Goal: Information Seeking & Learning: Find specific fact

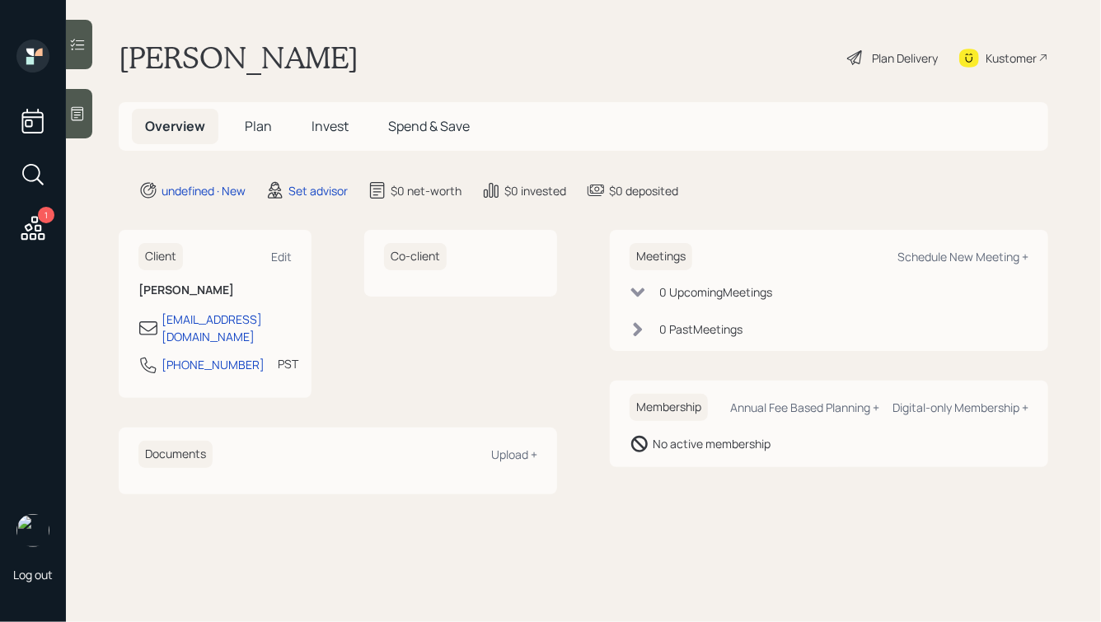
click at [81, 117] on icon at bounding box center [77, 113] width 16 height 16
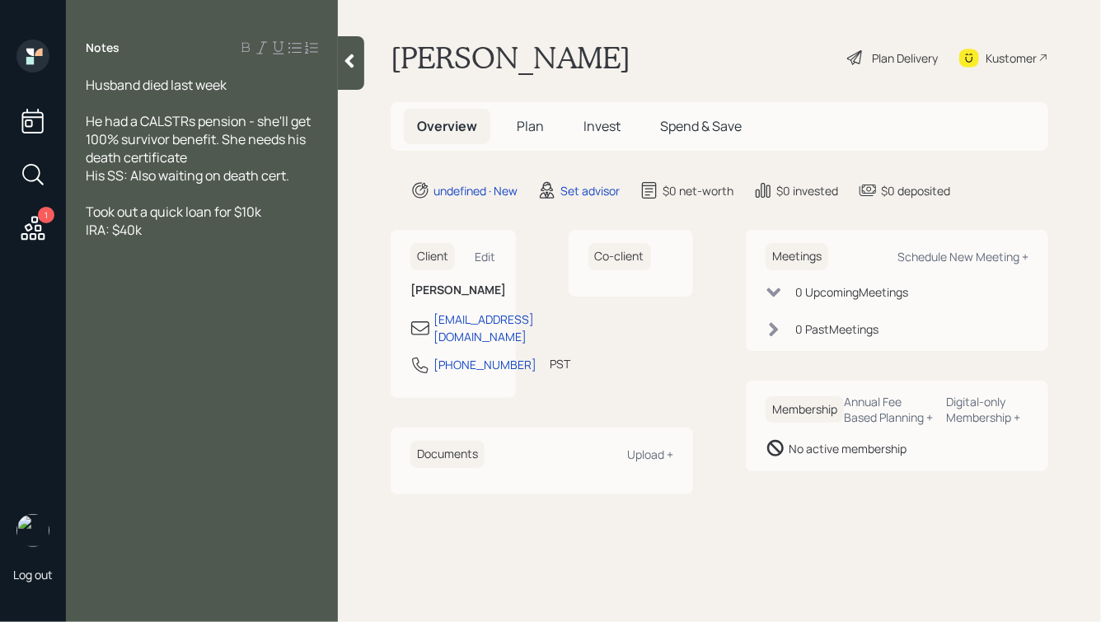
click at [86, 234] on span "IRA: $40k" at bounding box center [114, 230] width 56 height 18
click at [172, 228] on div "His IRA: $40k" at bounding box center [202, 230] width 232 height 18
click at [124, 232] on span "His IRA: $40k" at bounding box center [124, 230] width 77 height 18
drag, startPoint x: 184, startPoint y: 229, endPoint x: 147, endPoint y: 233, distance: 36.5
click at [147, 232] on span "His IRA w/ Geneas?: $40k" at bounding box center [161, 230] width 150 height 18
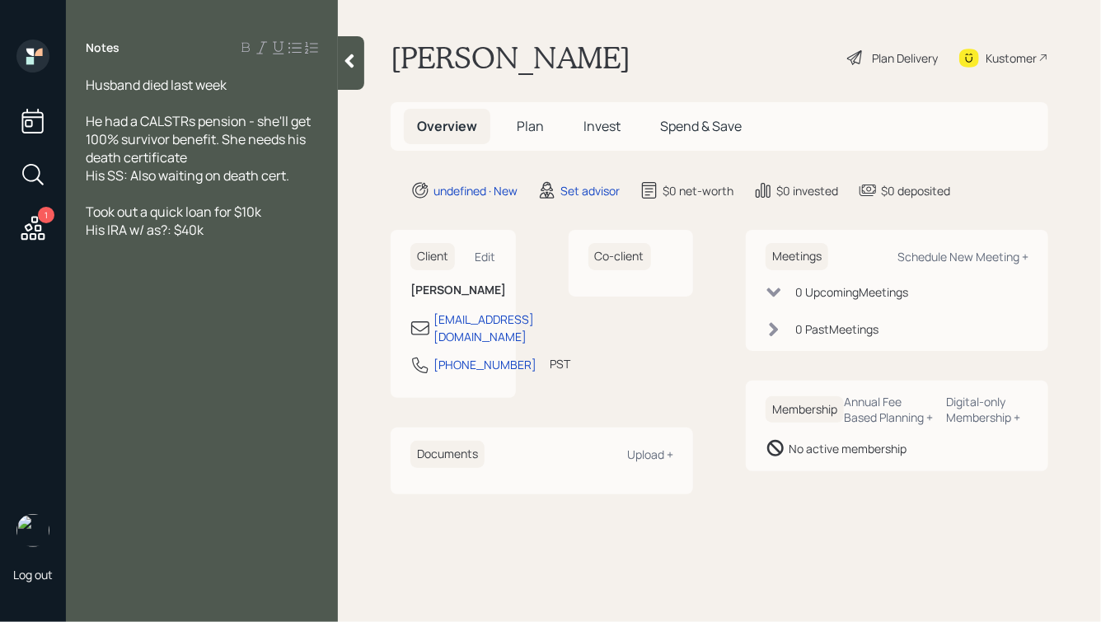
click at [157, 236] on span "His IRA w/ as?: $40k" at bounding box center [145, 230] width 118 height 18
click at [231, 233] on div "His IRA w/ Janus?: $40k" at bounding box center [202, 230] width 232 height 18
click at [266, 213] on div "Took out a quick loan for $10k" at bounding box center [202, 212] width 232 height 18
click at [263, 257] on div "His IRA w/ Janus?: $40k" at bounding box center [202, 248] width 232 height 18
click at [238, 86] on div "Husband died last week" at bounding box center [202, 85] width 232 height 18
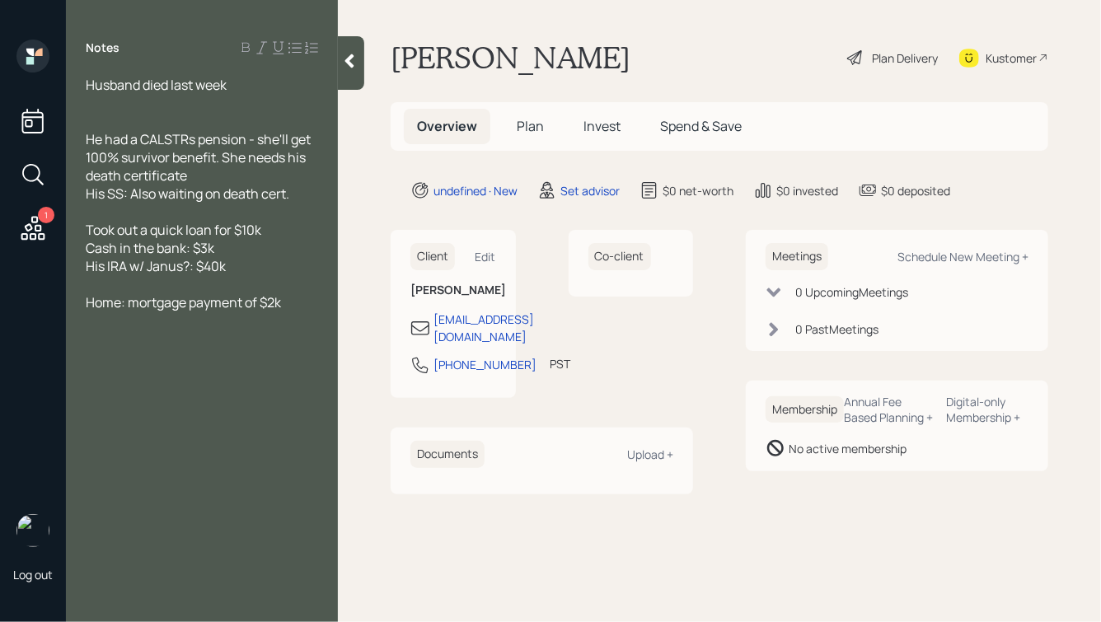
click at [201, 175] on div "He had a CALSTRs pension - she'll get 100% survivor benefit. She needs his deat…" at bounding box center [202, 157] width 232 height 54
click at [304, 203] on div "His SS: Also waiting on death cert." at bounding box center [202, 194] width 232 height 18
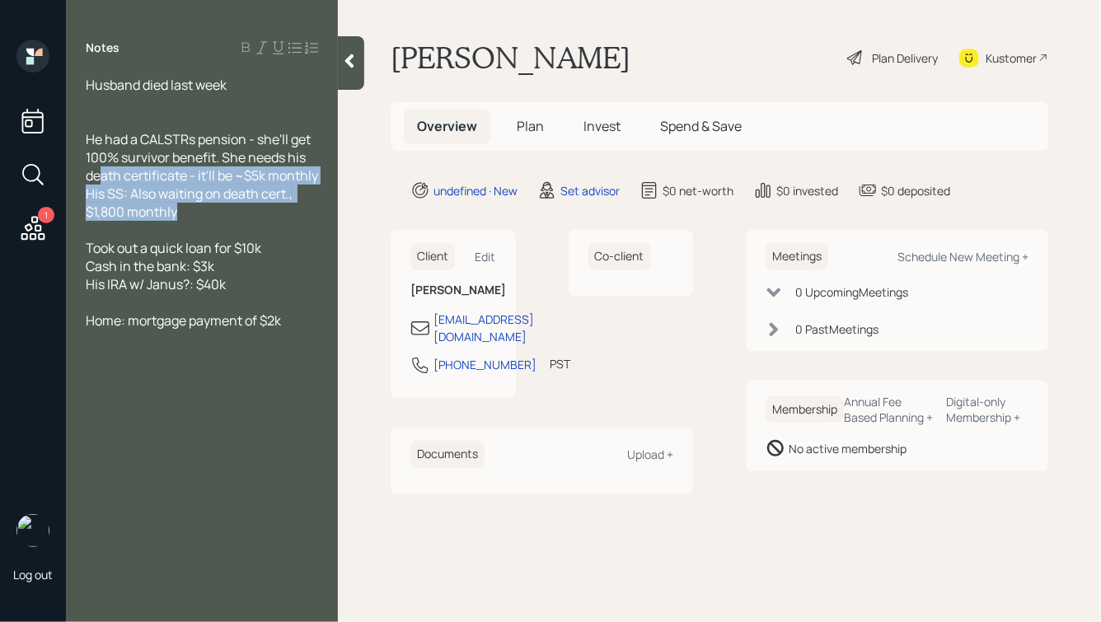
drag, startPoint x: 215, startPoint y: 234, endPoint x: 91, endPoint y: 170, distance: 140.0
click at [91, 171] on div "Husband died last week He had a CALSTRs pension - she'll get 100% survivor bene…" at bounding box center [202, 212] width 232 height 272
click at [221, 219] on span "His SS: Also waiting on death cert., $1,800 monthly" at bounding box center [190, 203] width 209 height 36
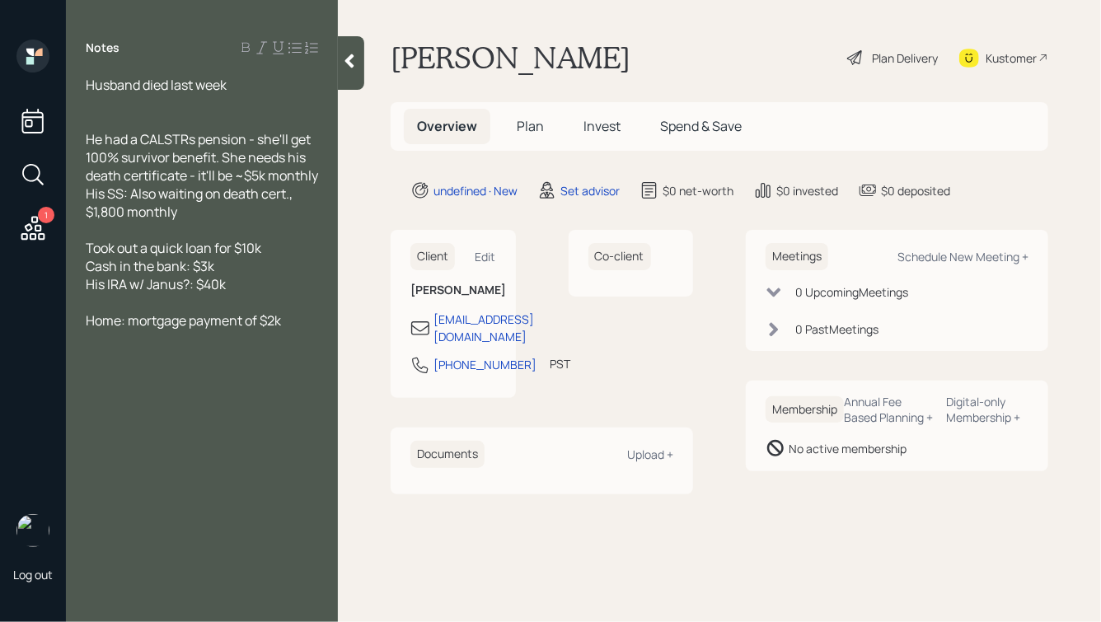
click at [293, 329] on div "Home: mortgage payment of $2k" at bounding box center [202, 320] width 232 height 18
click at [203, 221] on div "His SS: Also waiting on death cert., $1,800 monthly" at bounding box center [202, 203] width 232 height 36
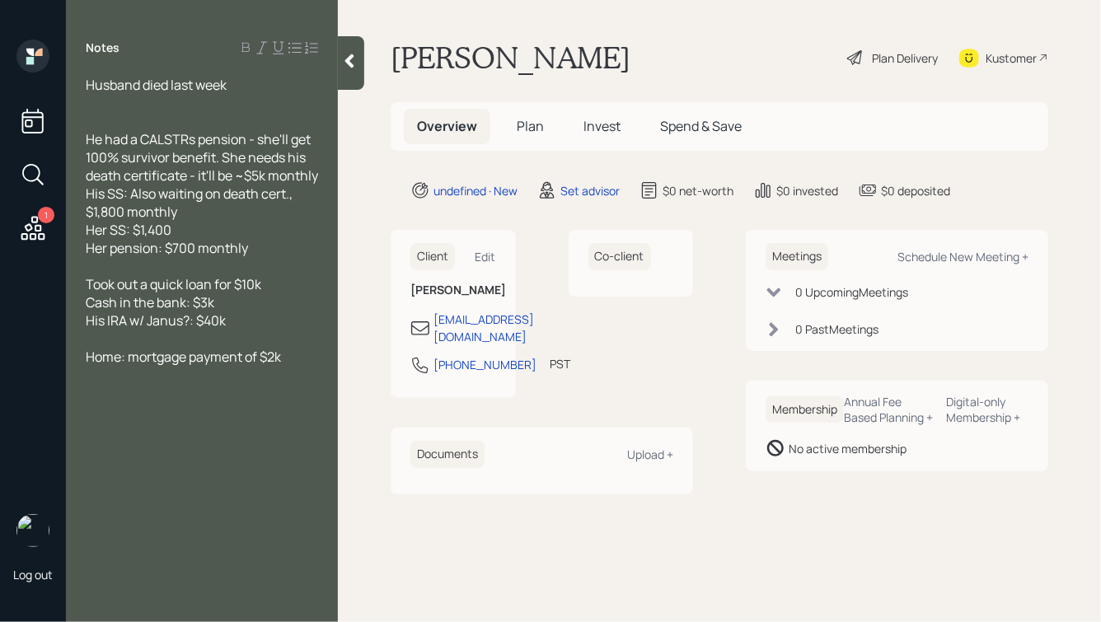
click at [208, 239] on div "Her SS: $1,400" at bounding box center [202, 230] width 232 height 18
click at [150, 98] on div at bounding box center [202, 103] width 232 height 18
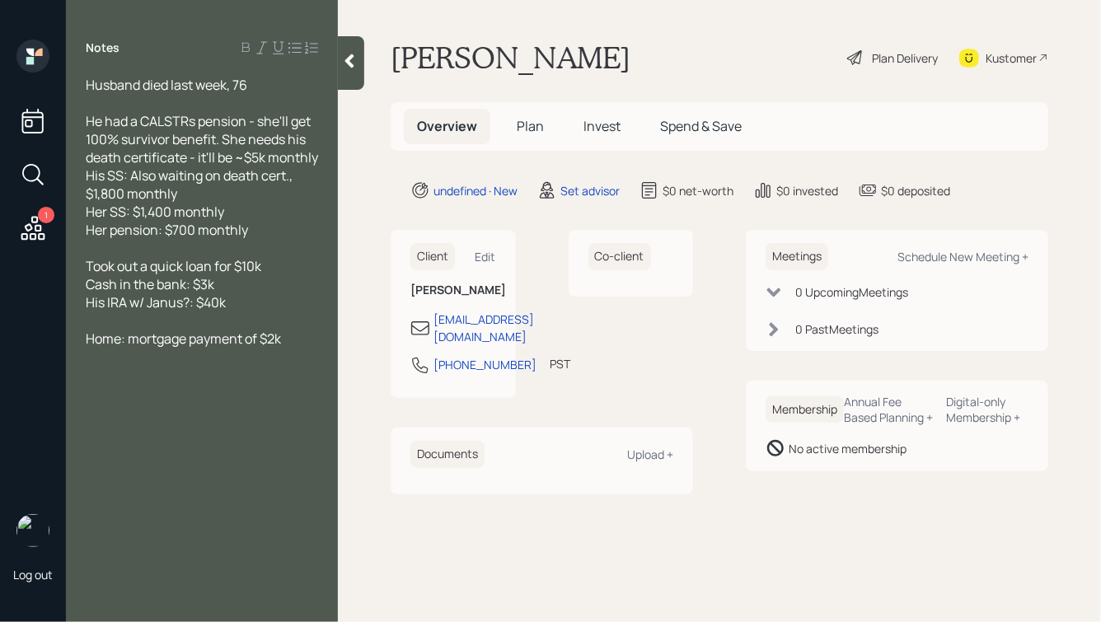
click at [291, 348] on div "Home: mortgage payment of $2k" at bounding box center [202, 338] width 232 height 18
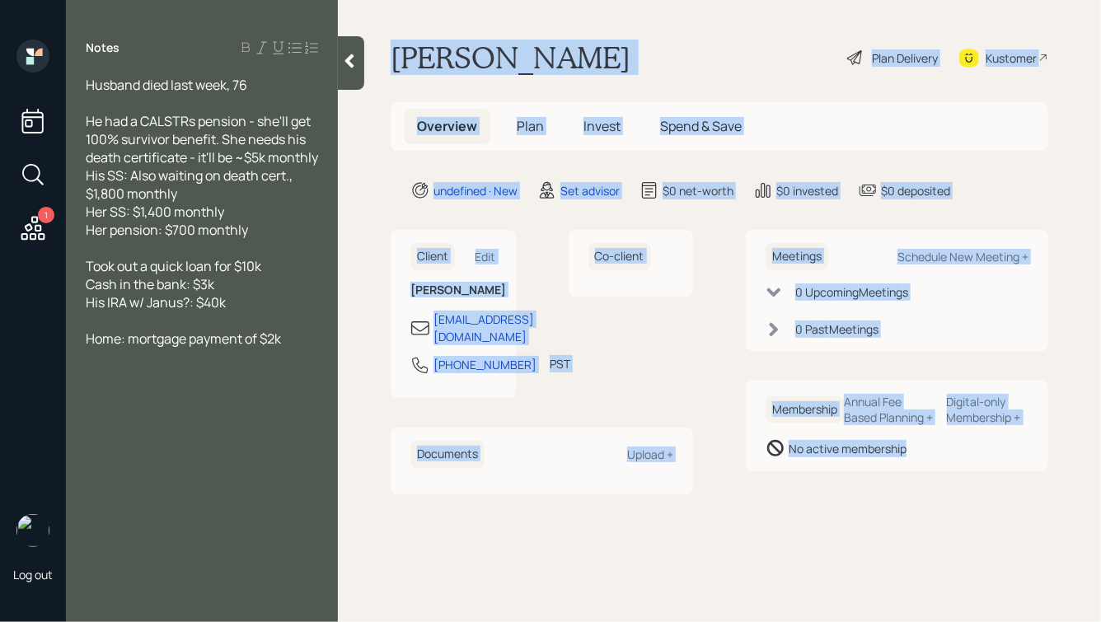
drag, startPoint x: 388, startPoint y: 49, endPoint x: 811, endPoint y: 479, distance: 603.5
click at [811, 480] on main "[PERSON_NAME] Plan Delivery Kustomer Overview Plan Invest Spend & Save undefine…" at bounding box center [719, 311] width 763 height 622
click at [811, 471] on div "Membership Annual Fee Based Planning + Digital-only Membership + No active memb…" at bounding box center [896, 426] width 302 height 91
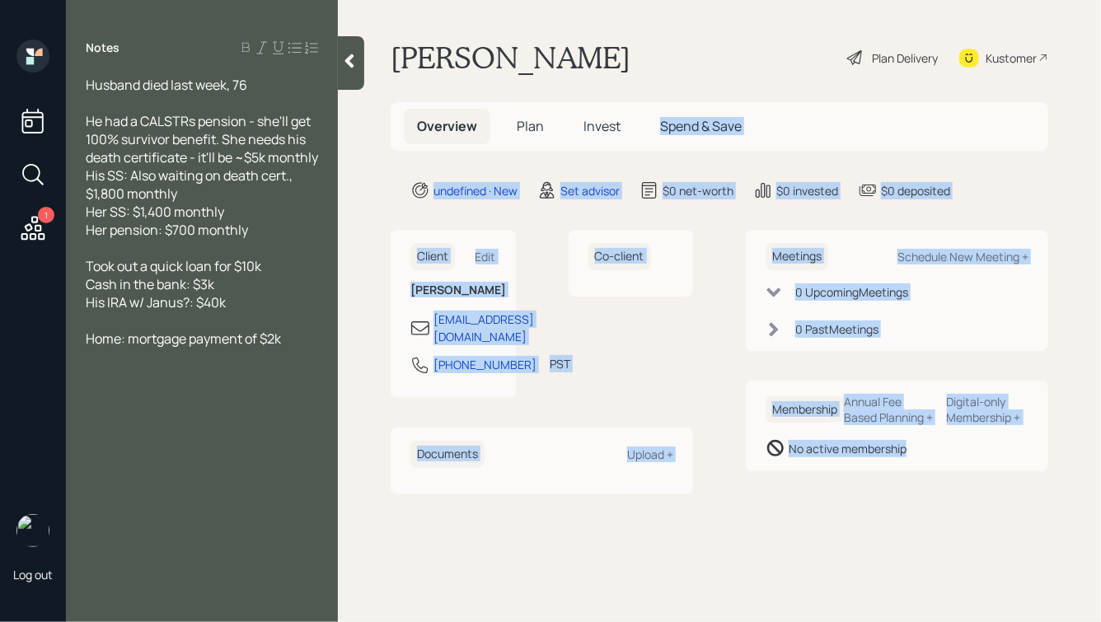
drag, startPoint x: 950, startPoint y: 484, endPoint x: 620, endPoint y: 145, distance: 473.0
click at [620, 145] on main "[PERSON_NAME] Plan Delivery Kustomer Overview Plan Invest Spend & Save undefine…" at bounding box center [719, 311] width 763 height 622
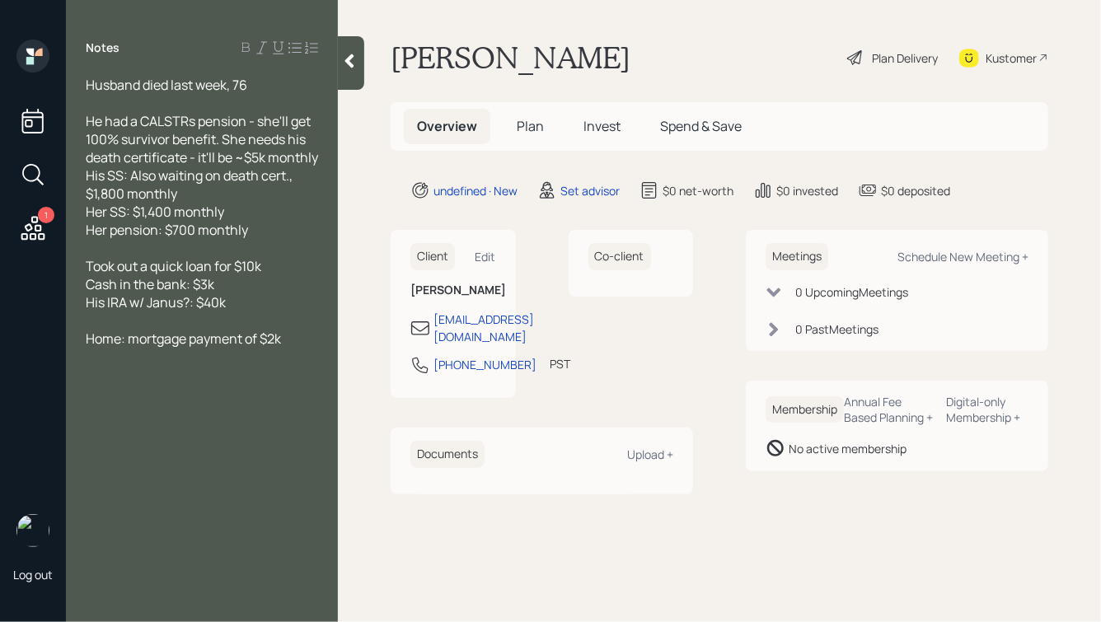
click at [525, 74] on h1 "[PERSON_NAME]" at bounding box center [510, 58] width 240 height 36
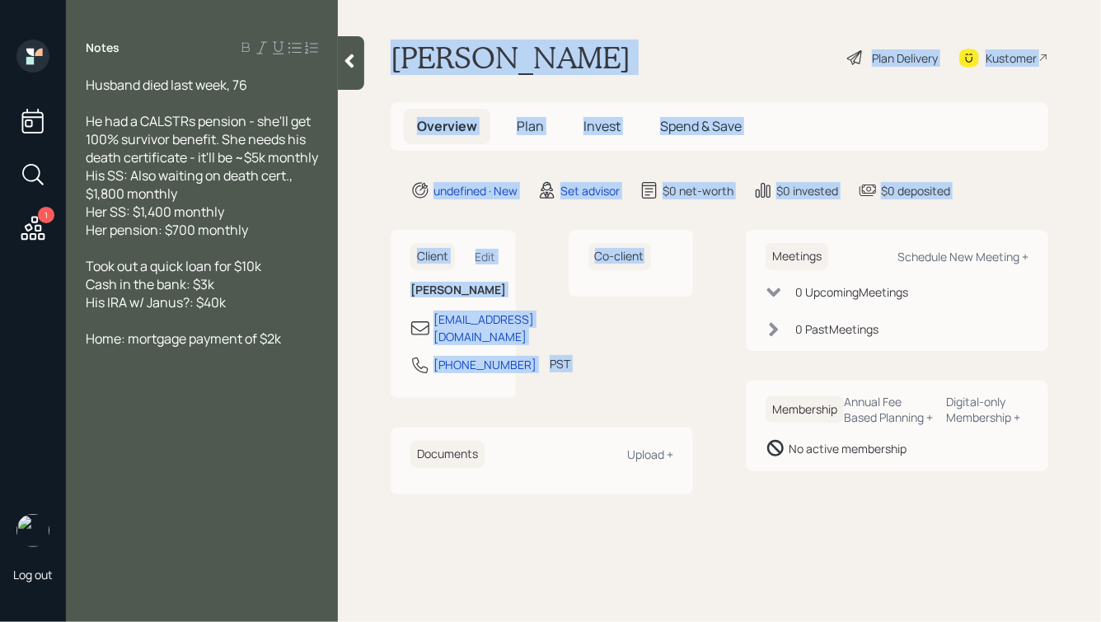
drag, startPoint x: 389, startPoint y: 59, endPoint x: 699, endPoint y: 370, distance: 439.2
click at [700, 370] on main "[PERSON_NAME] Plan Delivery Kustomer Overview Plan Invest Spend & Save undefine…" at bounding box center [719, 311] width 763 height 622
click at [699, 370] on div "Client Edit [PERSON_NAME] [EMAIL_ADDRESS][DOMAIN_NAME] [PHONE_NUMBER] PST Curre…" at bounding box center [718, 362] width 657 height 264
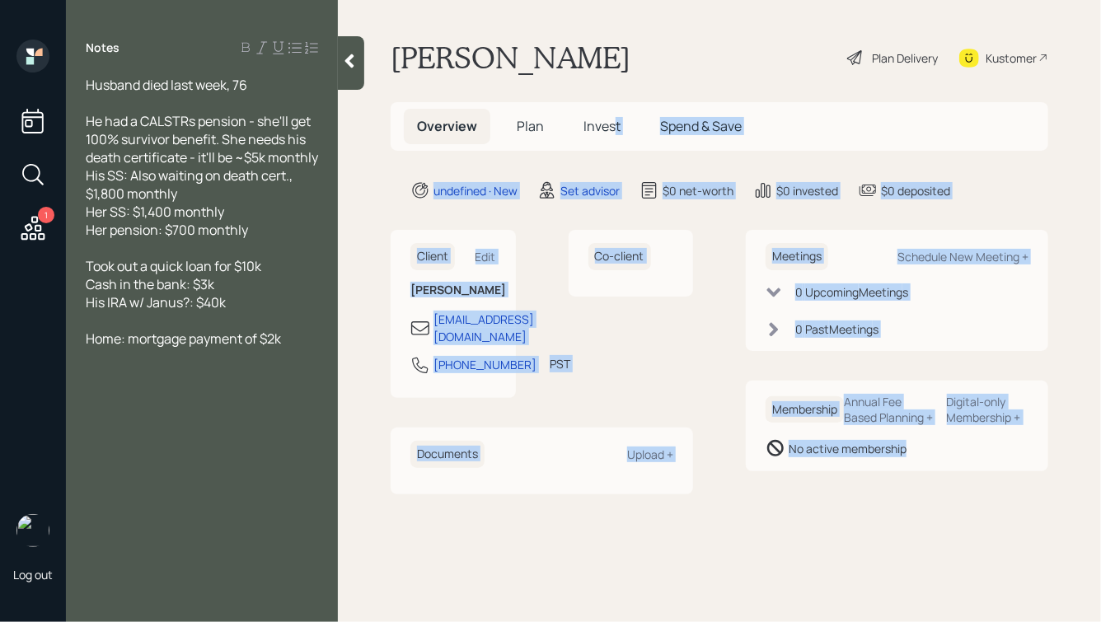
drag, startPoint x: 942, startPoint y: 542, endPoint x: 614, endPoint y: 120, distance: 534.2
click at [614, 120] on main "[PERSON_NAME] Plan Delivery Kustomer Overview Plan Invest Spend & Save undefine…" at bounding box center [719, 311] width 763 height 622
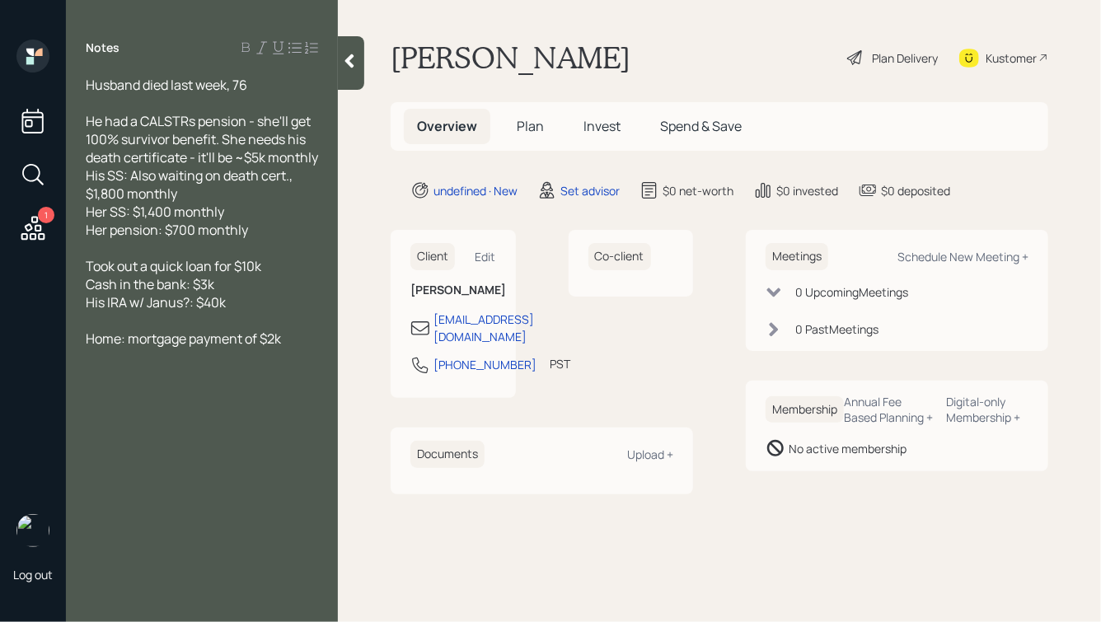
click at [537, 63] on h1 "[PERSON_NAME]" at bounding box center [510, 58] width 240 height 36
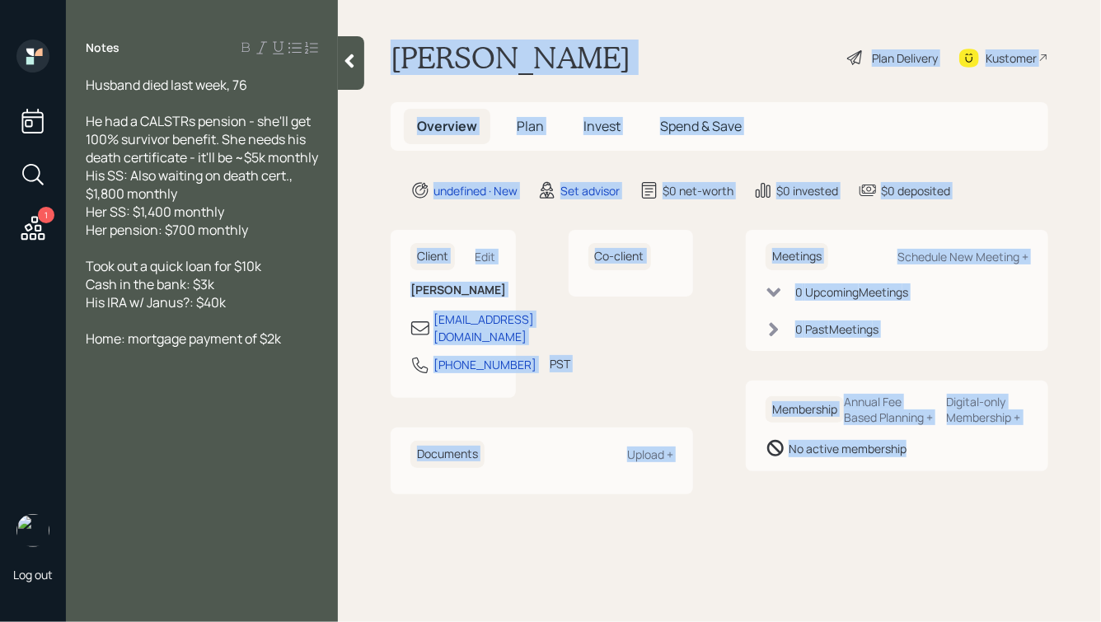
drag, startPoint x: 390, startPoint y: 53, endPoint x: 928, endPoint y: 479, distance: 687.2
click at [928, 479] on main "[PERSON_NAME] Plan Delivery Kustomer Overview Plan Invest Spend & Save undefine…" at bounding box center [719, 311] width 763 height 622
click at [928, 471] on div "Membership Annual Fee Based Planning + Digital-only Membership + No active memb…" at bounding box center [896, 426] width 302 height 91
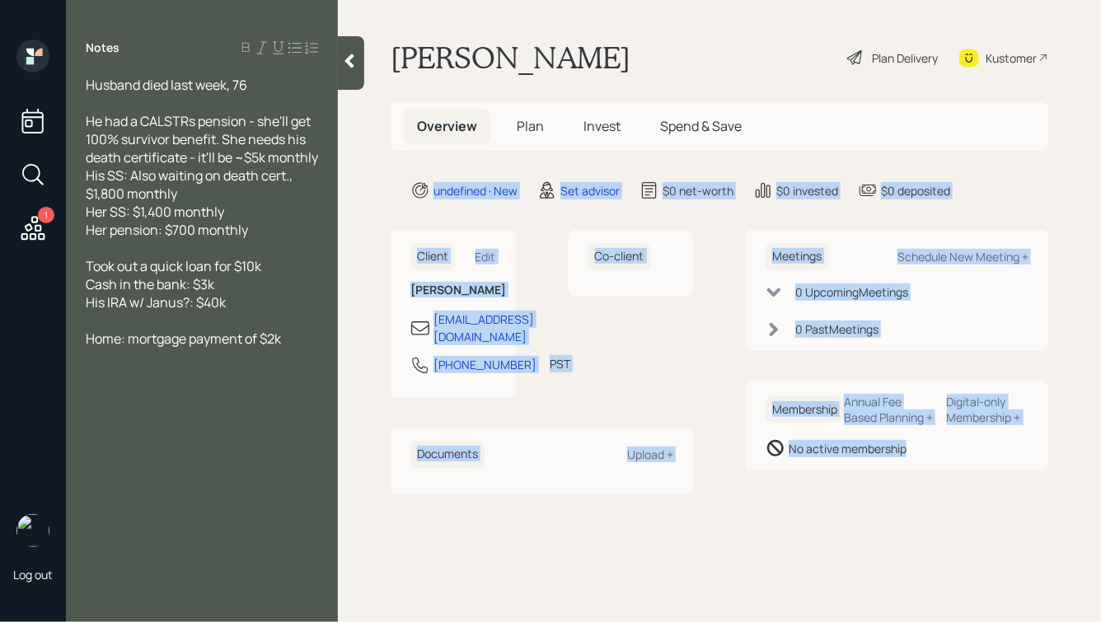
drag, startPoint x: 928, startPoint y: 479, endPoint x: 643, endPoint y: 123, distance: 456.6
click at [643, 126] on main "[PERSON_NAME] Plan Delivery Kustomer Overview Plan Invest Spend & Save undefine…" at bounding box center [719, 311] width 763 height 622
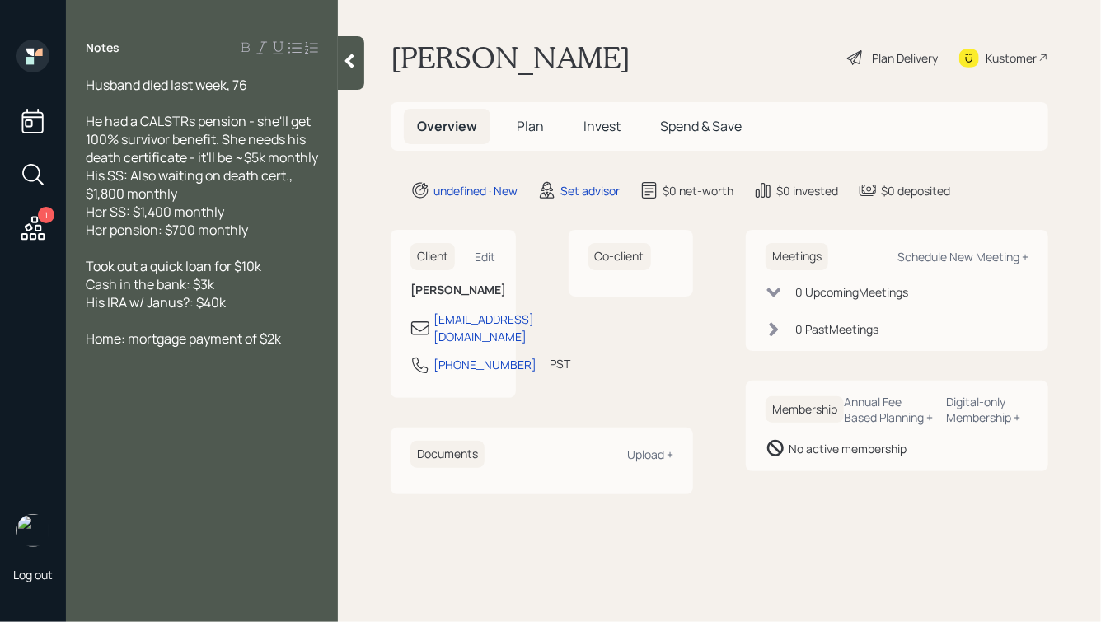
click at [543, 74] on h1 "[PERSON_NAME]" at bounding box center [510, 58] width 240 height 36
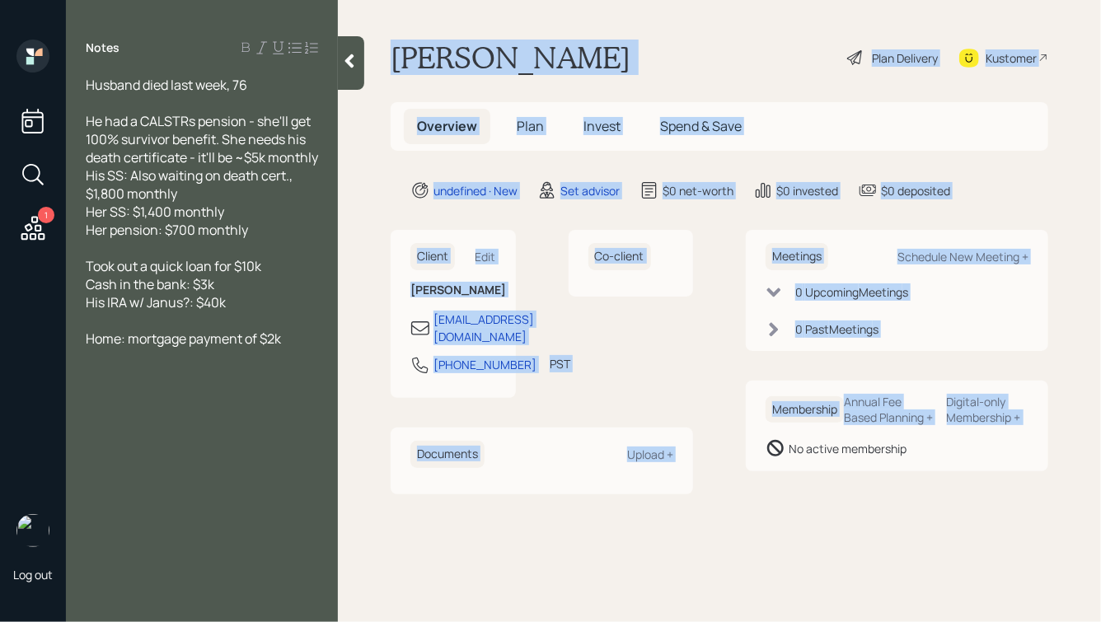
drag, startPoint x: 390, startPoint y: 47, endPoint x: 809, endPoint y: 456, distance: 585.4
click at [809, 456] on main "[PERSON_NAME] Plan Delivery Kustomer Overview Plan Invest Spend & Save undefine…" at bounding box center [719, 311] width 763 height 622
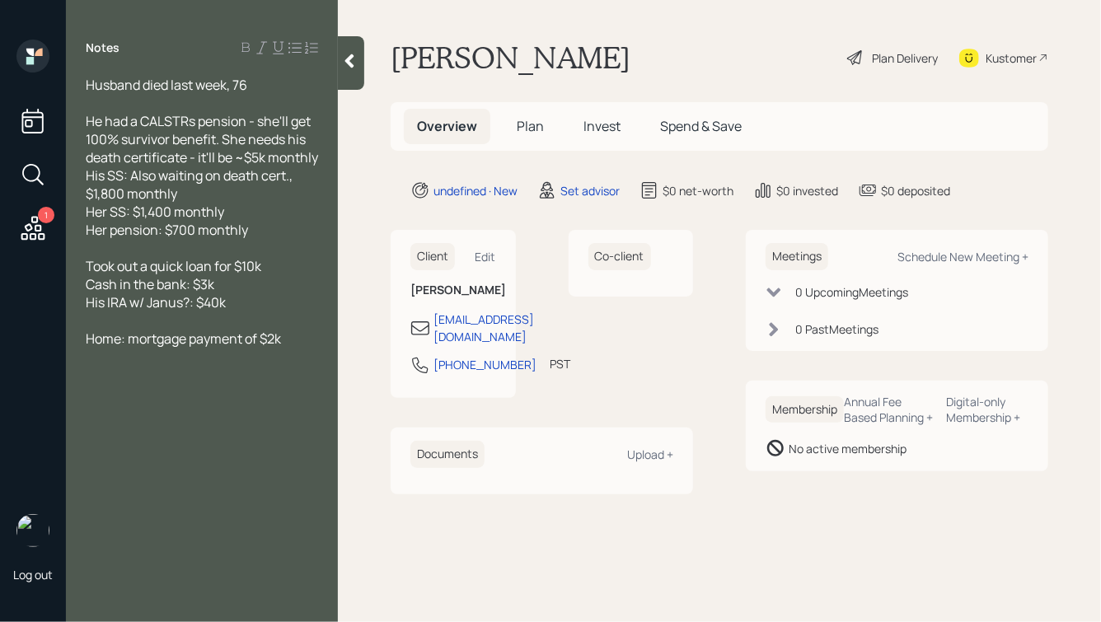
click at [900, 471] on div "Membership Annual Fee Based Planning + Digital-only Membership + No active memb…" at bounding box center [896, 426] width 302 height 91
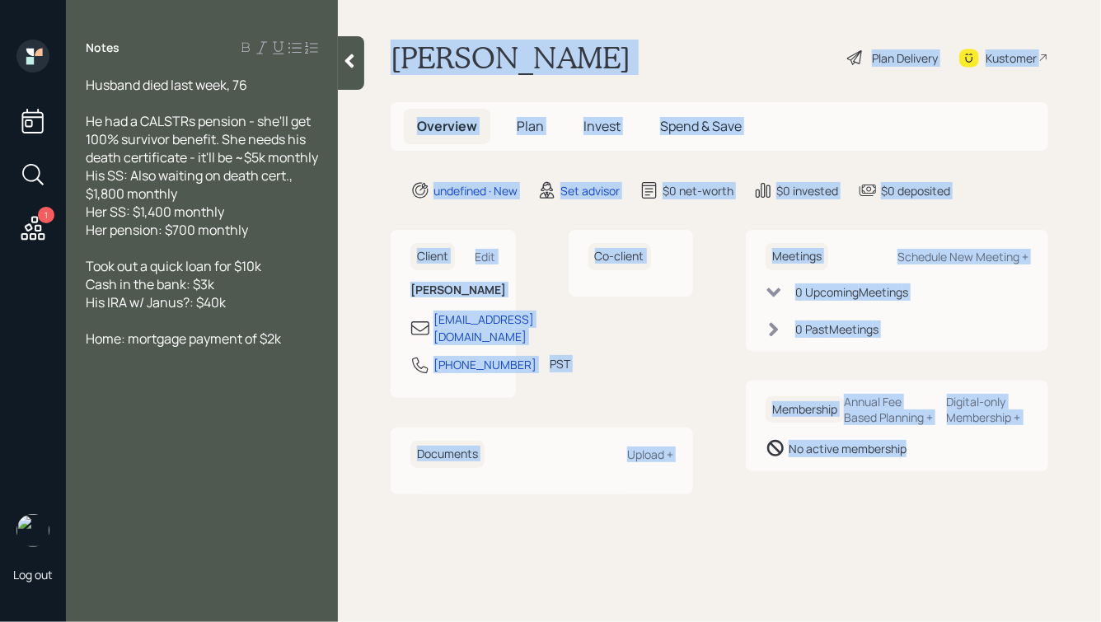
drag, startPoint x: 942, startPoint y: 475, endPoint x: 508, endPoint y: -7, distance: 648.0
click at [508, 0] on html "1 Log out Notes Husband died last week, 76 He had a CALSTRs pension - she'll ge…" at bounding box center [550, 311] width 1101 height 622
click at [432, 51] on h1 "[PERSON_NAME]" at bounding box center [510, 58] width 240 height 36
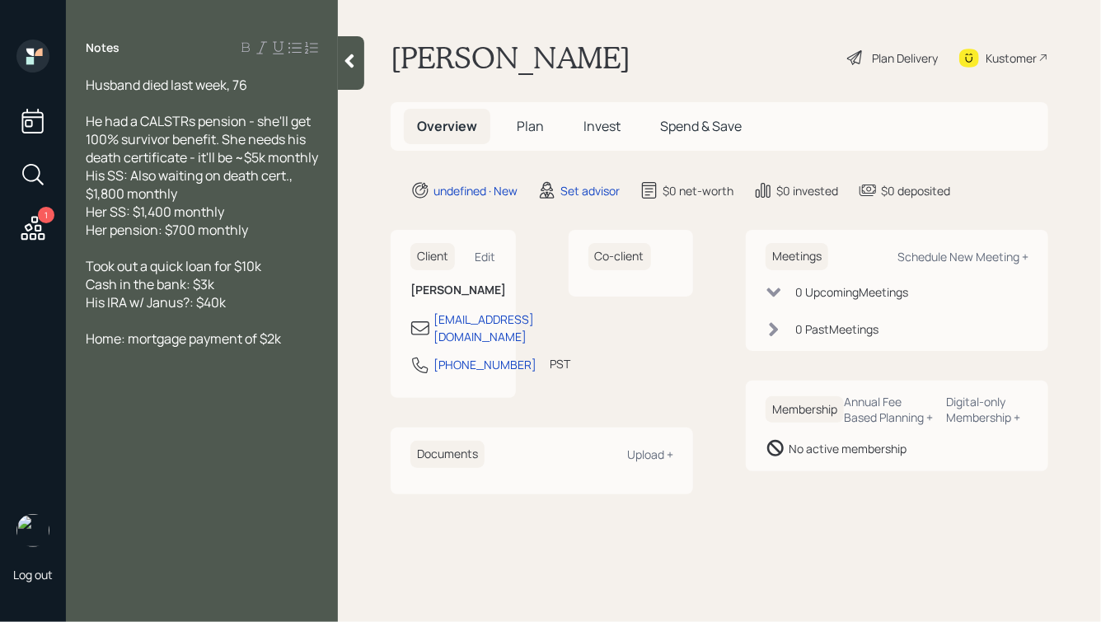
click at [294, 348] on div "Home: mortgage payment of $2k" at bounding box center [202, 338] width 232 height 18
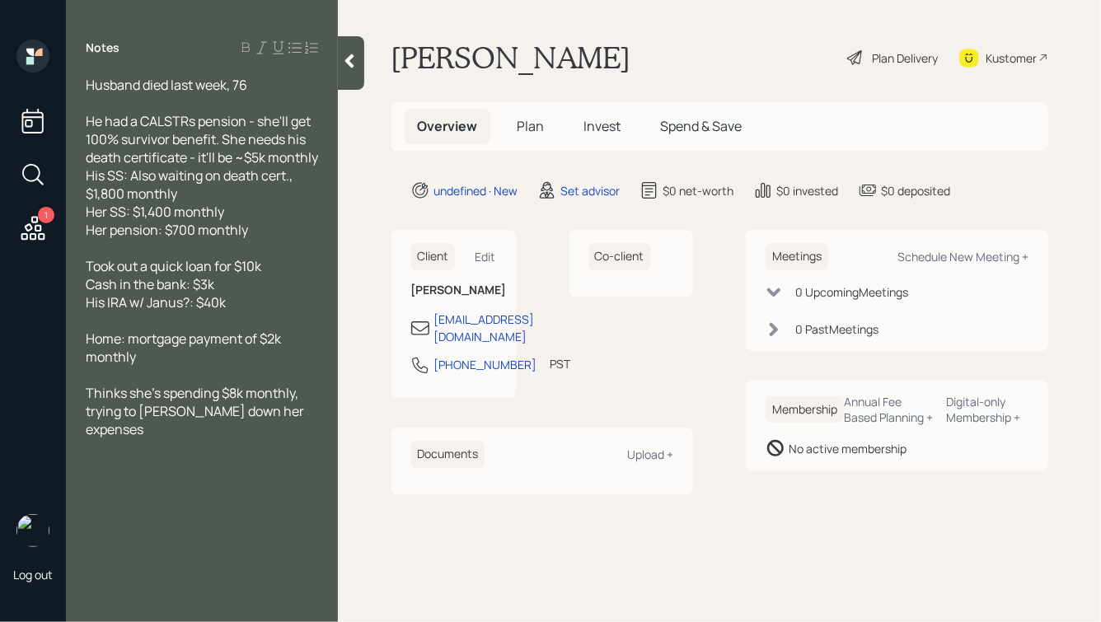
click at [345, 68] on icon at bounding box center [349, 61] width 16 height 16
